Goal: Answer question/provide support

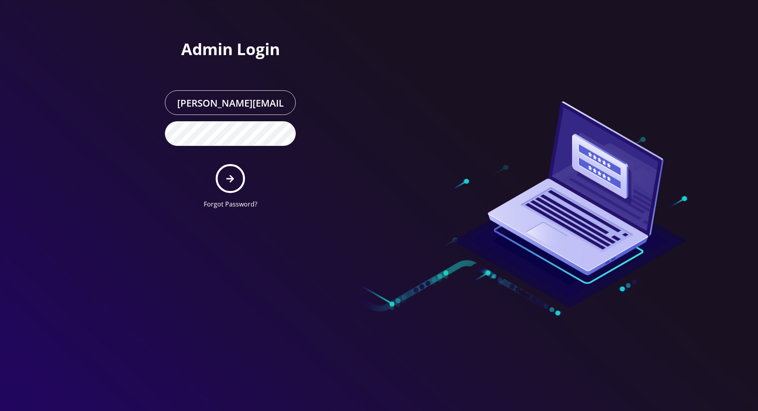
click at [227, 174] on icon "submit" at bounding box center [230, 178] width 8 height 9
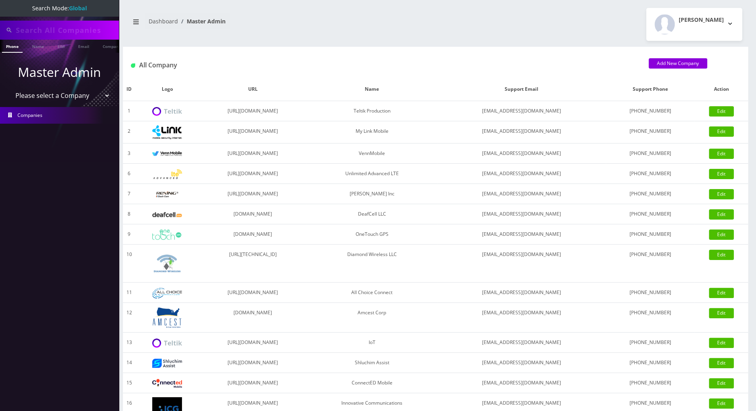
click at [51, 34] on input "text" at bounding box center [66, 30] width 101 height 15
paste input "9417860369"
type input "9417860369"
click at [13, 49] on link "Phone" at bounding box center [12, 46] width 21 height 13
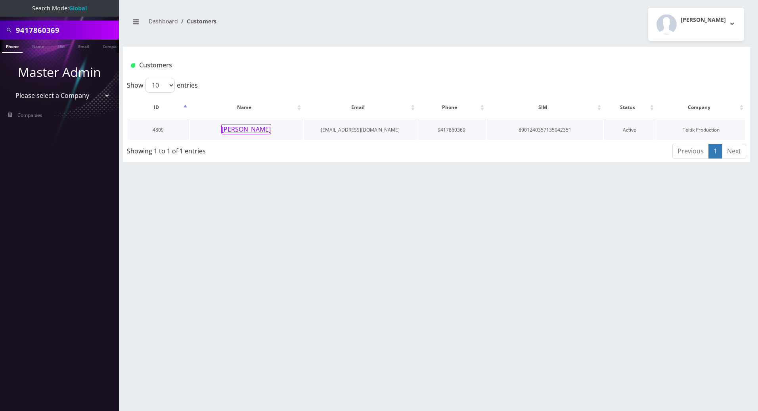
click at [229, 130] on button "Joshua Fassinger" at bounding box center [246, 129] width 50 height 10
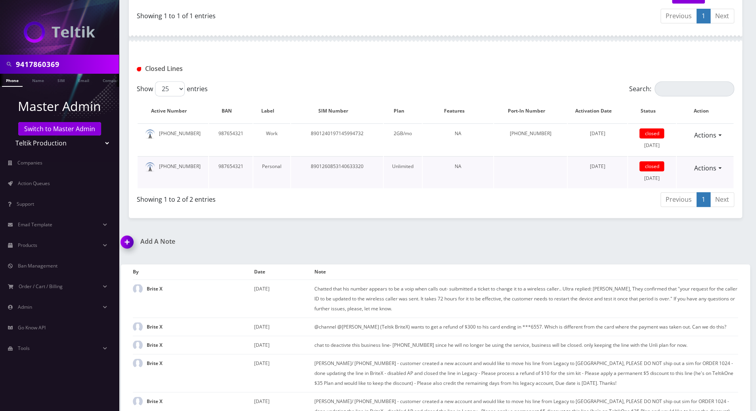
scroll to position [281, 0]
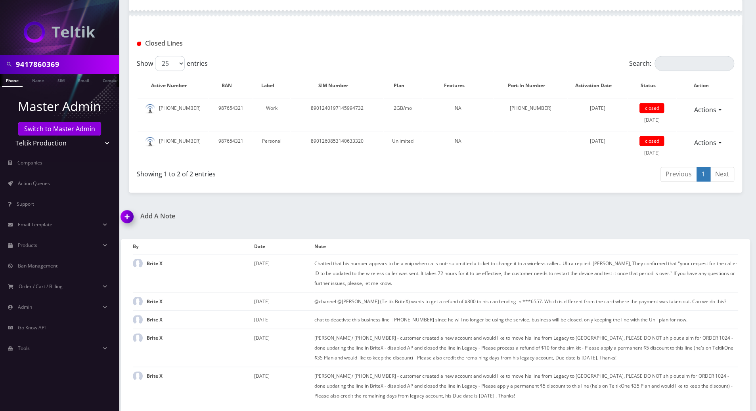
click at [127, 208] on img at bounding box center [128, 219] width 23 height 23
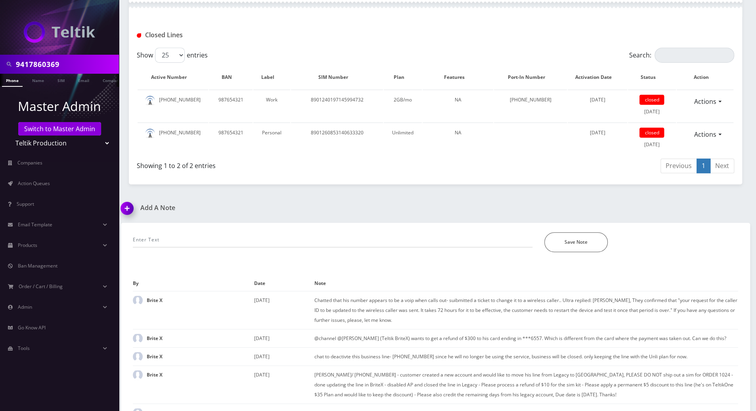
scroll to position [327, 0]
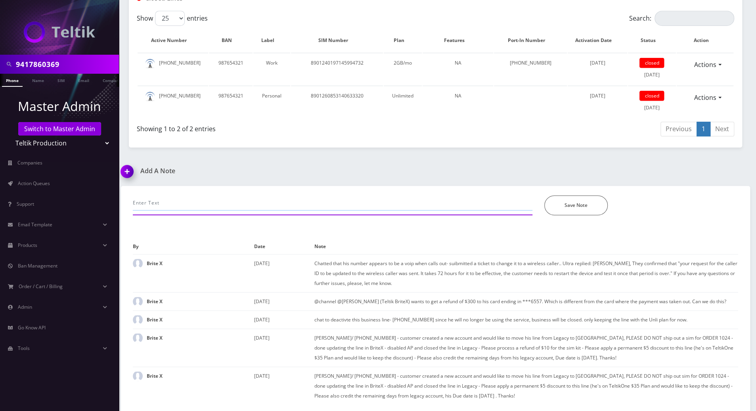
click at [173, 198] on input "text" at bounding box center [332, 202] width 399 height 15
paste input "Below is your account number and PIN so that you can port out your line: (This …"
drag, startPoint x: 203, startPoint y: 192, endPoint x: 603, endPoint y: 200, distance: 400.7
click at [603, 200] on div "chatted to port out his line Below is your account number and PIN so that you c…" at bounding box center [435, 205] width 617 height 20
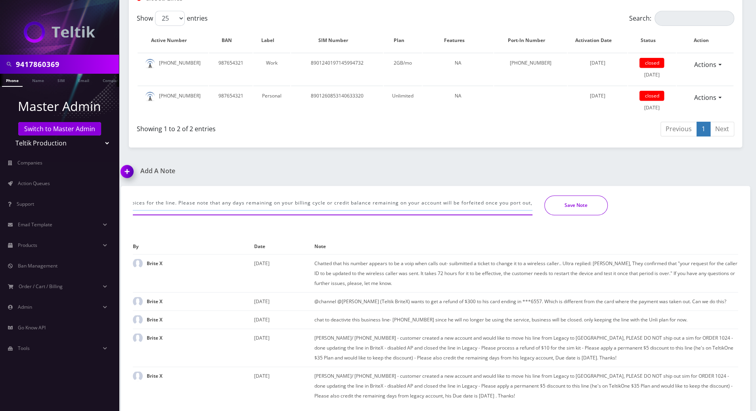
scroll to position [0, 1028]
drag, startPoint x: 174, startPoint y: 190, endPoint x: 539, endPoint y: 193, distance: 364.6
click at [539, 195] on div "chatted to port out his line Below is your account number and PIN so that you c…" at bounding box center [435, 205] width 617 height 20
drag, startPoint x: 533, startPoint y: 195, endPoint x: 257, endPoint y: 194, distance: 276.6
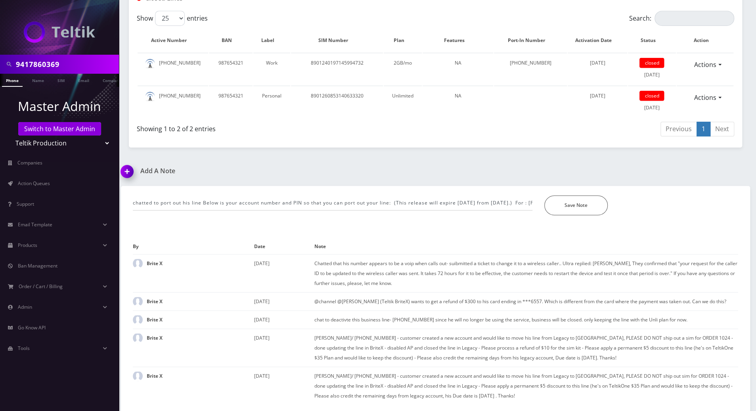
click at [257, 195] on div "chatted to port out his line Below is your account number and PIN so that you c…" at bounding box center [332, 205] width 411 height 20
drag, startPoint x: 396, startPoint y: 192, endPoint x: 621, endPoint y: 225, distance: 226.8
click at [621, 225] on div "chatted to port out his line Below is your account number and PIN so that you c…" at bounding box center [435, 298] width 629 height 225
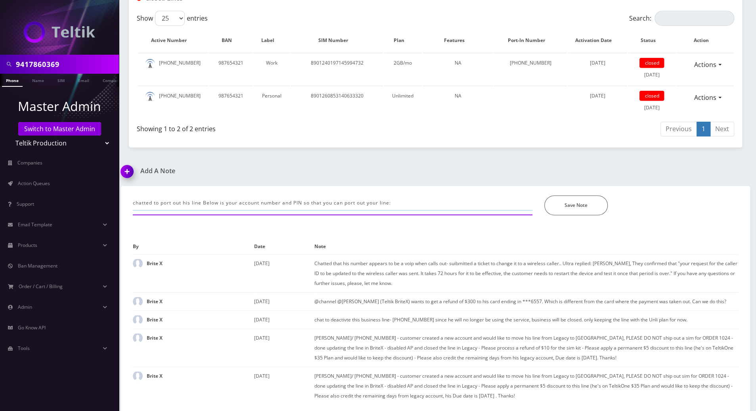
drag, startPoint x: 203, startPoint y: 193, endPoint x: 436, endPoint y: 191, distance: 233.4
click at [436, 195] on input "chatted to port out his line Below is your account number and PIN so that you c…" at bounding box center [332, 202] width 399 height 15
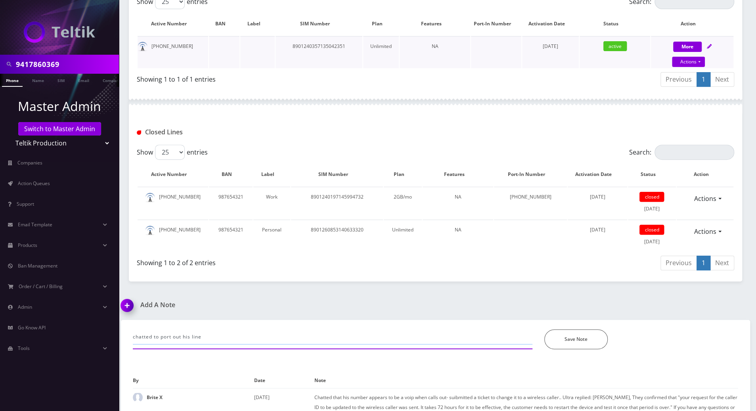
scroll to position [168, 0]
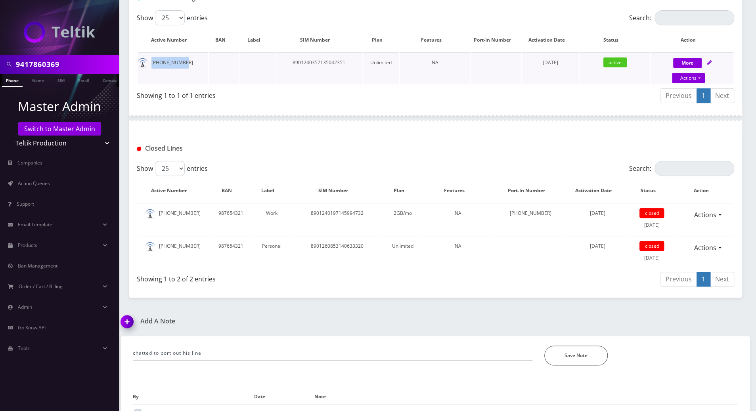
drag, startPoint x: 185, startPoint y: 63, endPoint x: 151, endPoint y: 65, distance: 34.9
click at [151, 65] on td "941-786-0369" at bounding box center [173, 68] width 71 height 32
copy td "941-786-0369"
click at [275, 349] on input "chatted to port out his line" at bounding box center [332, 353] width 399 height 15
paste input "941-786-0369"
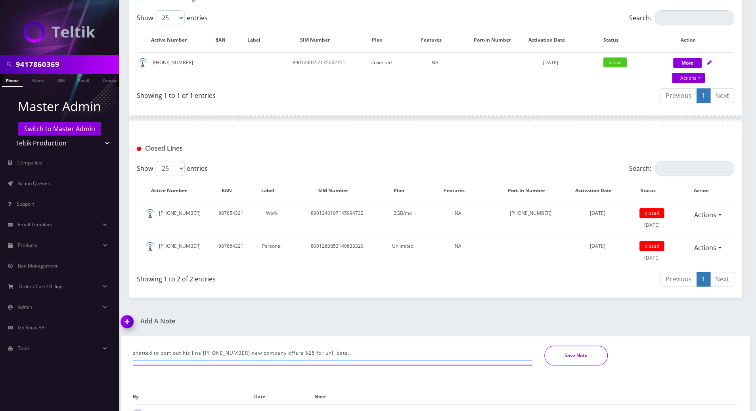
type input "chatted to port out his line 941-786-0369 new company offers $25 for unli data.."
click at [567, 362] on button "Save Note" at bounding box center [575, 356] width 63 height 20
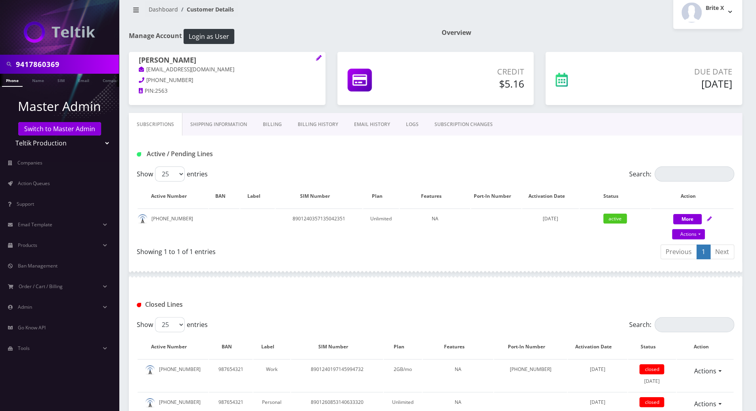
scroll to position [0, 0]
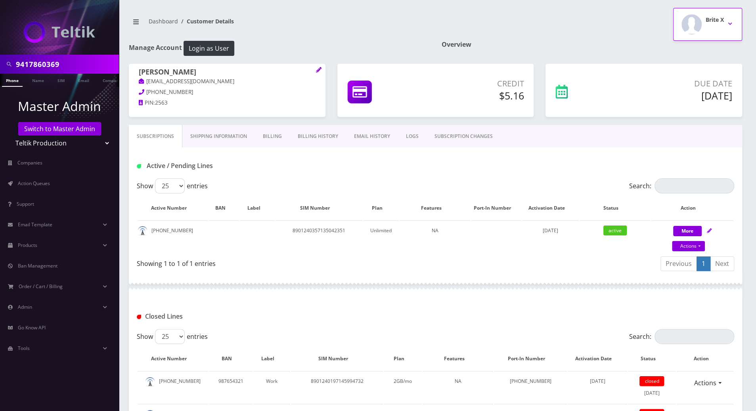
click at [731, 23] on button "Brite X" at bounding box center [707, 24] width 69 height 33
click at [571, 32] on div "Brite X Logout" at bounding box center [592, 24] width 313 height 33
click at [730, 25] on button "Brite X" at bounding box center [707, 24] width 69 height 33
click at [695, 52] on link "Logout" at bounding box center [707, 50] width 69 height 11
